Goal: Navigation & Orientation: Find specific page/section

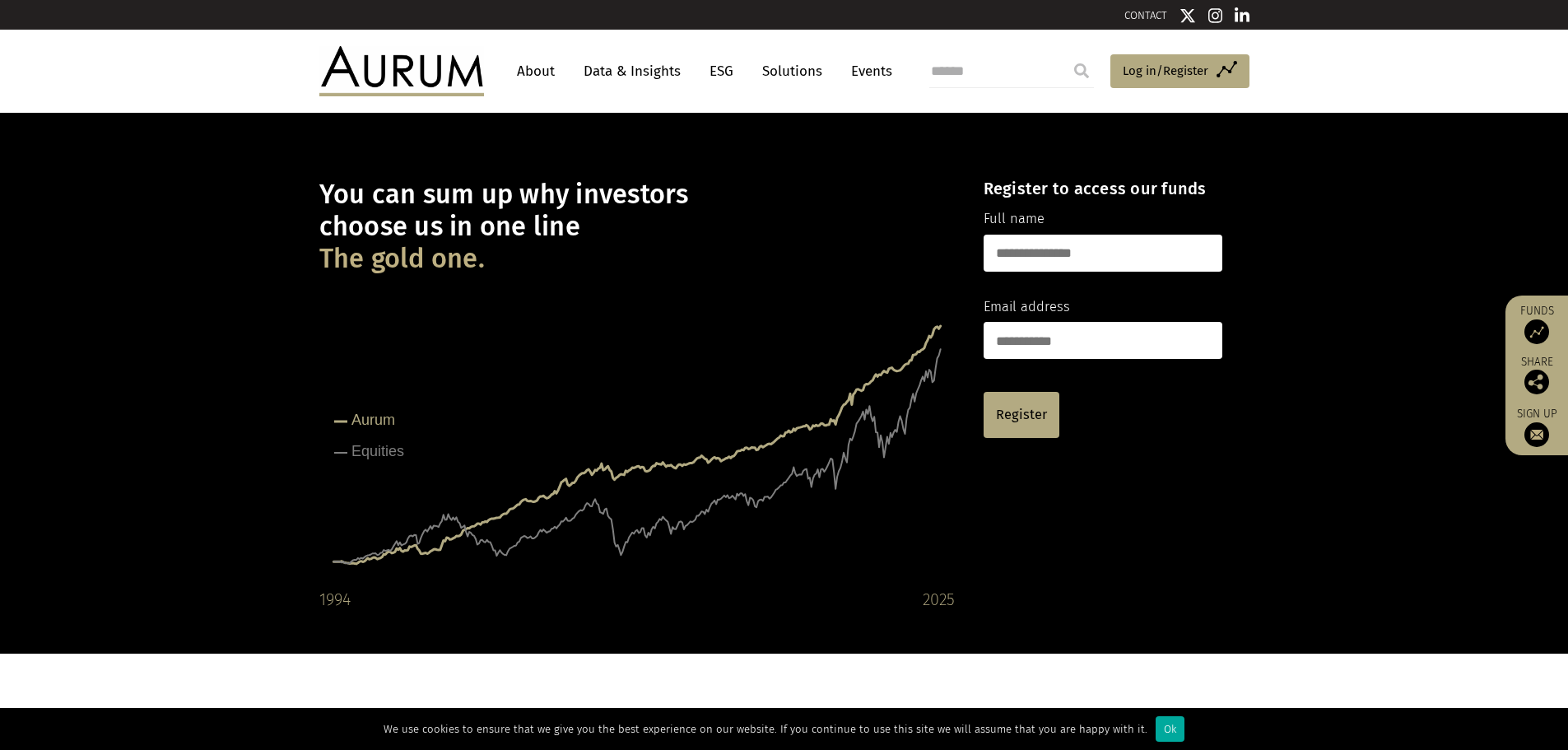
click at [535, 77] on link "About" at bounding box center [535, 71] width 54 height 30
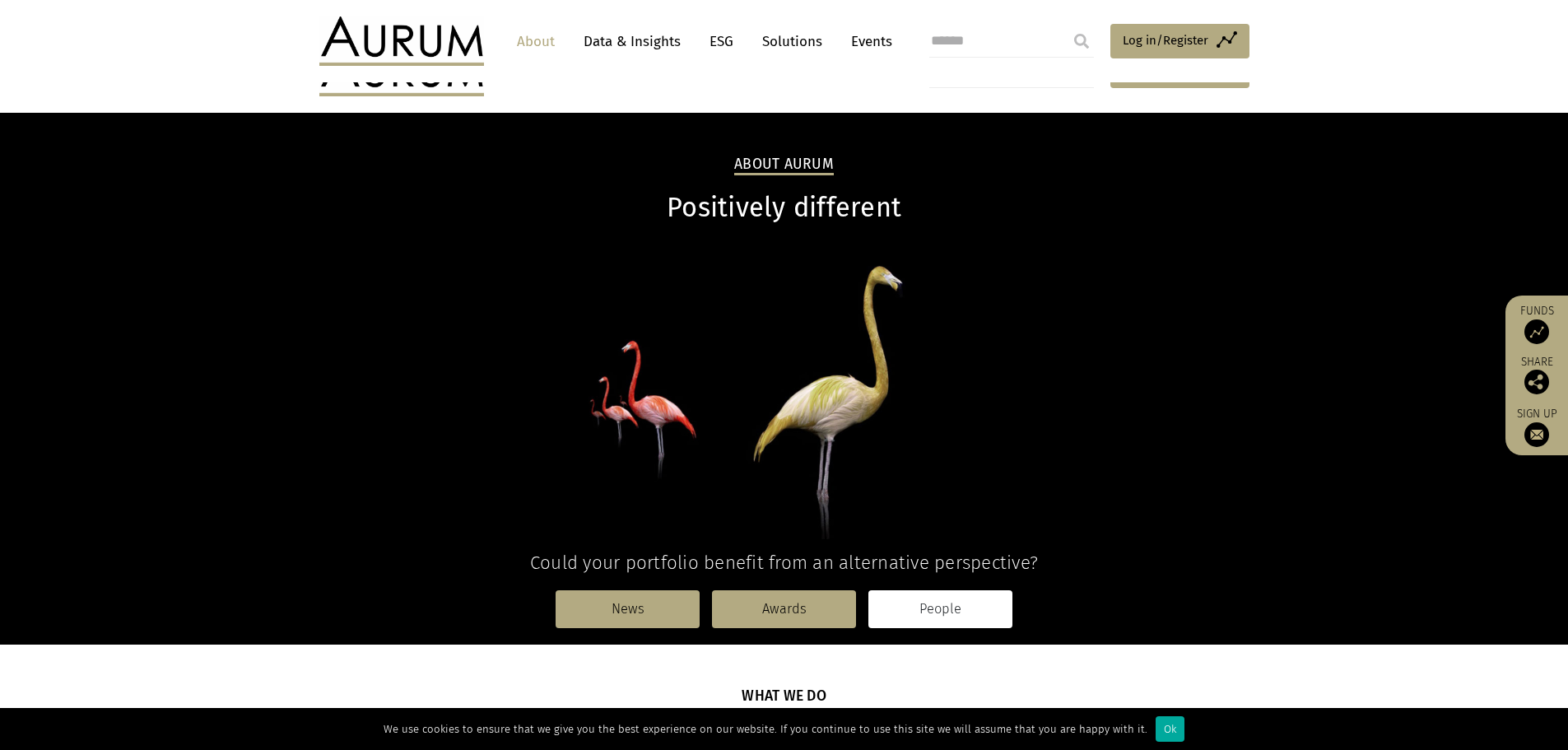
scroll to position [222, 0]
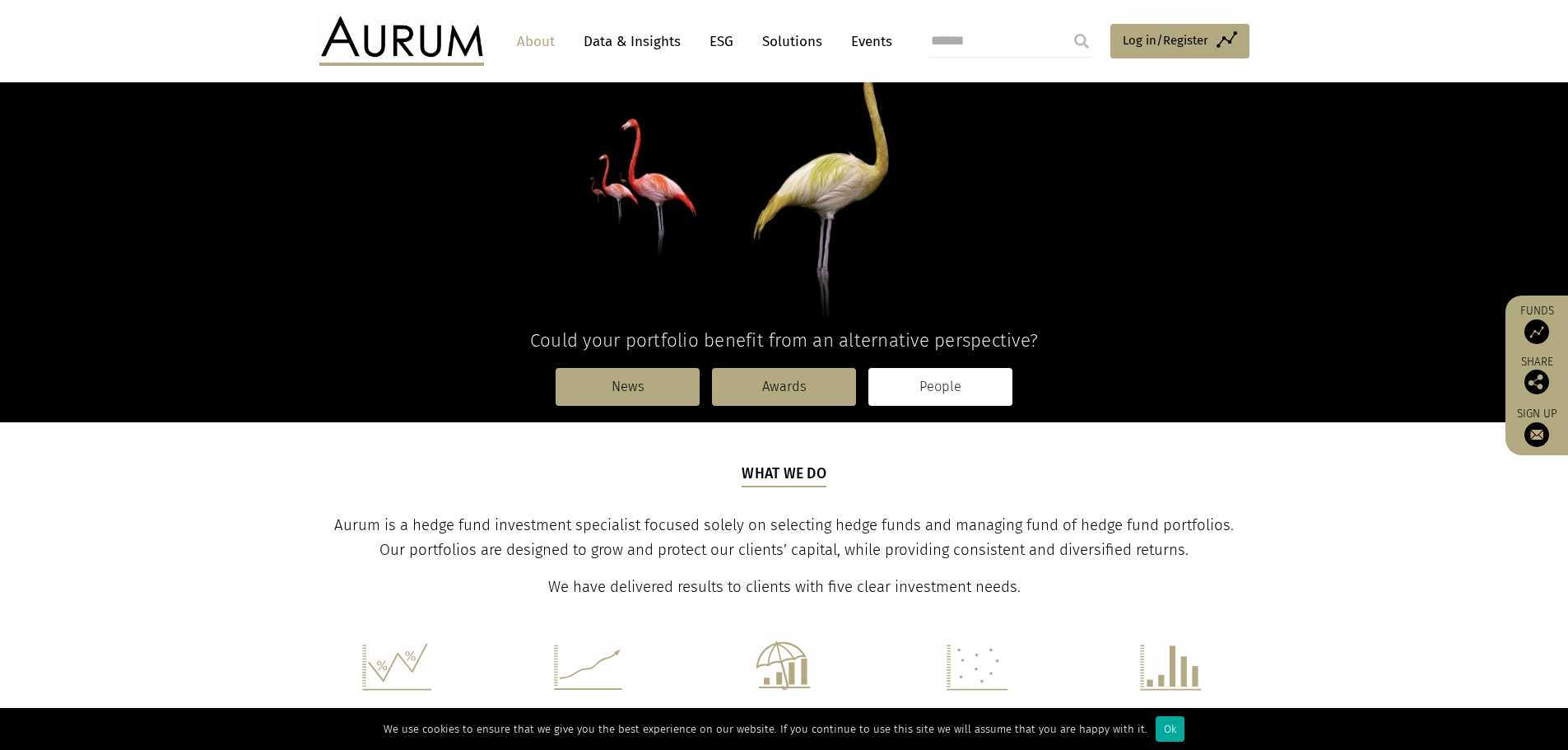
click at [911, 381] on link "People" at bounding box center [940, 387] width 144 height 38
